Goal: Check status

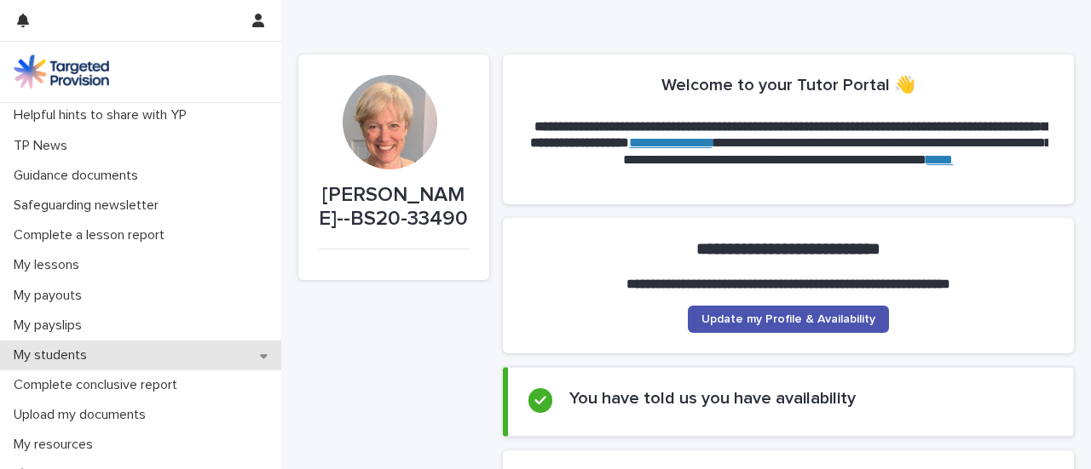
scroll to position [94, 0]
click at [204, 354] on div "My students" at bounding box center [140, 354] width 281 height 30
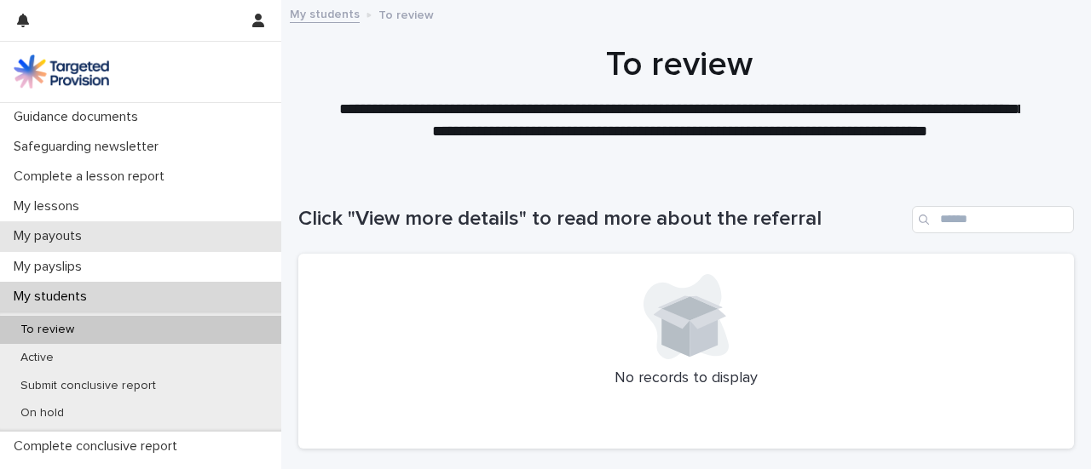
scroll to position [153, 0]
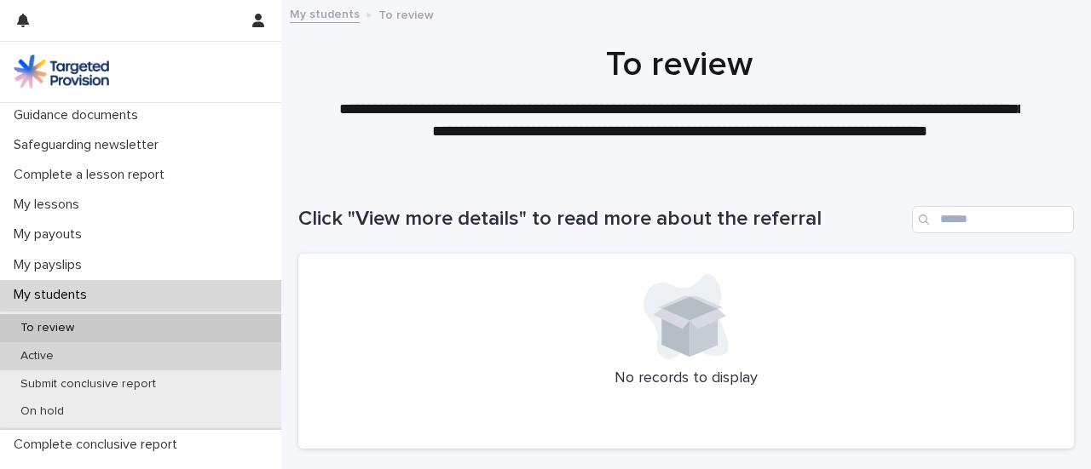
click at [158, 359] on div "Active" at bounding box center [140, 357] width 281 height 28
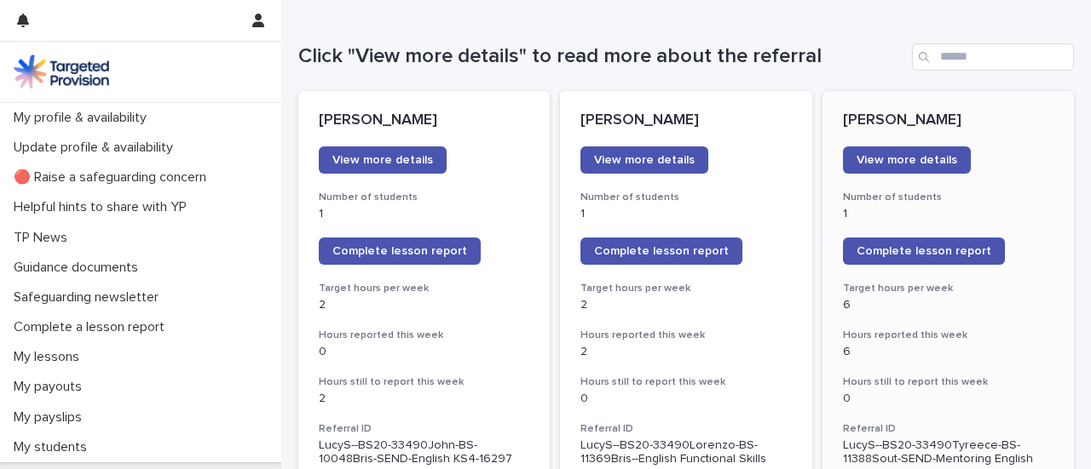
scroll to position [160, 0]
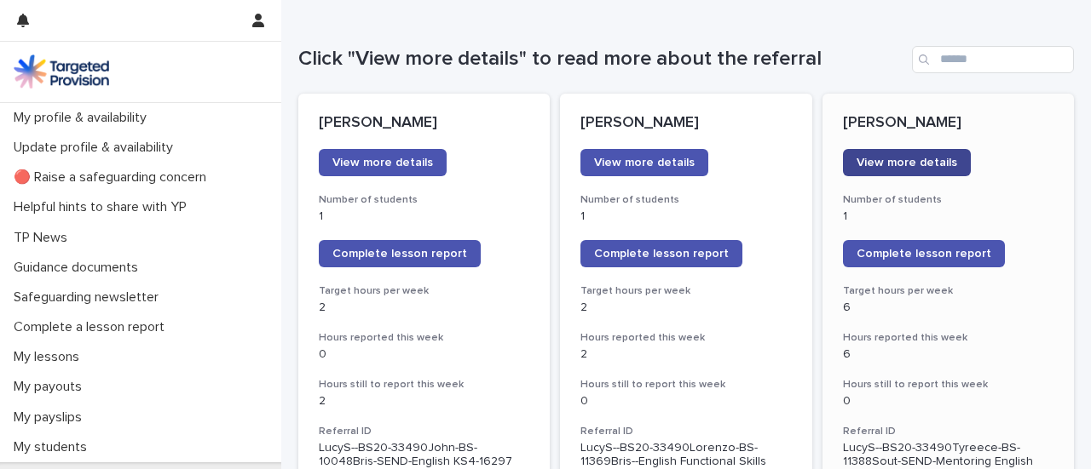
click at [893, 165] on span "View more details" at bounding box center [906, 163] width 101 height 12
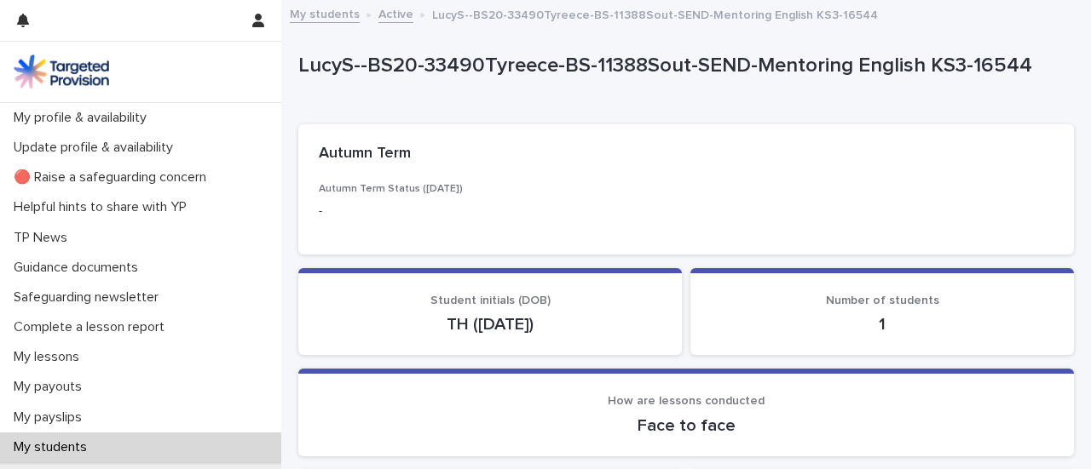
click at [838, 181] on div "Autumn Term" at bounding box center [685, 154] width 775 height 60
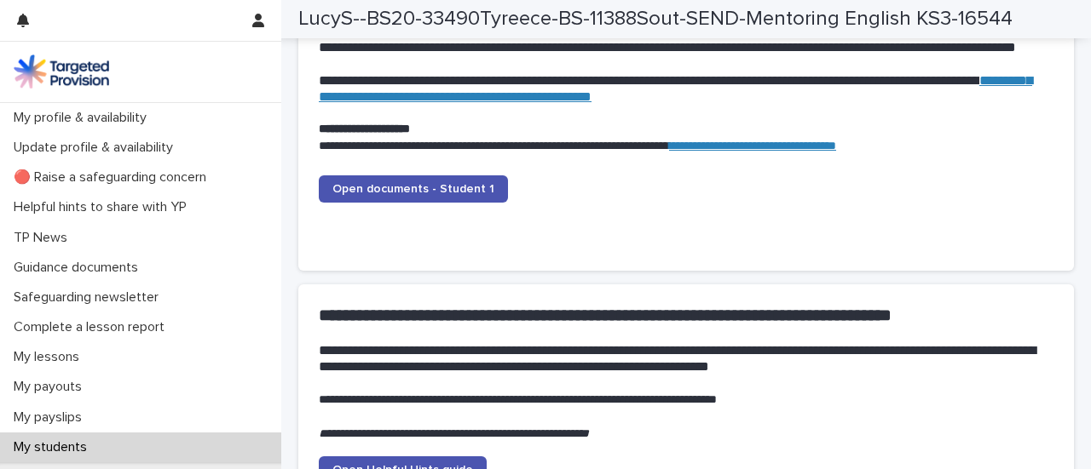
scroll to position [1816, 0]
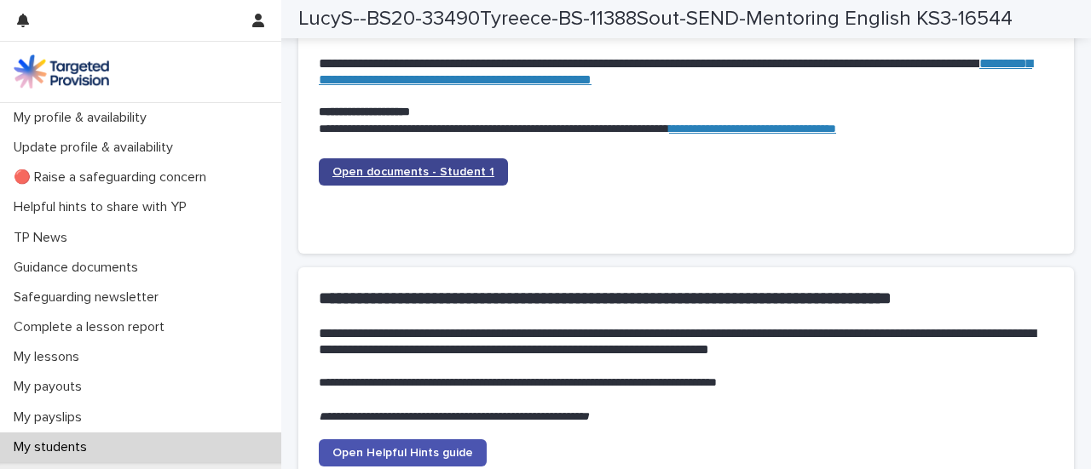
click at [423, 171] on span "Open documents - Student 1" at bounding box center [413, 172] width 162 height 12
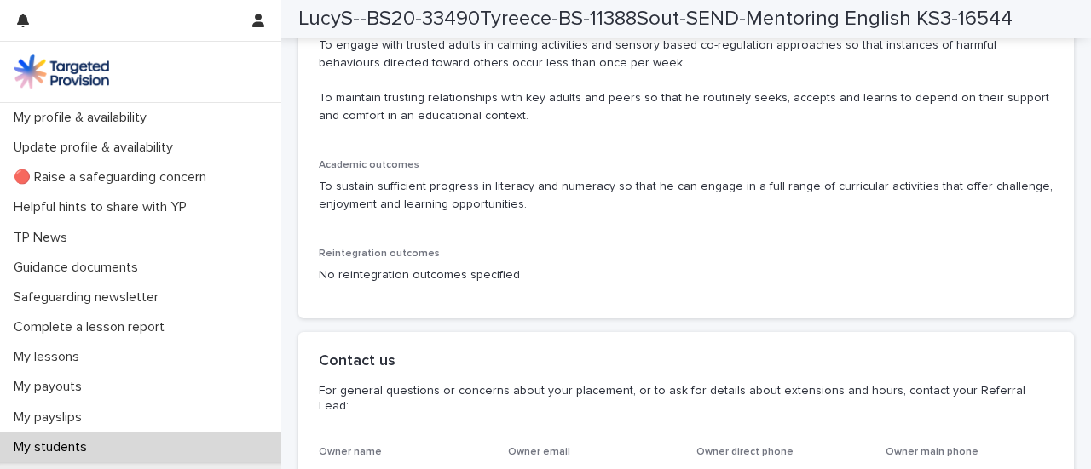
scroll to position [3850, 0]
